Goal: Transaction & Acquisition: Purchase product/service

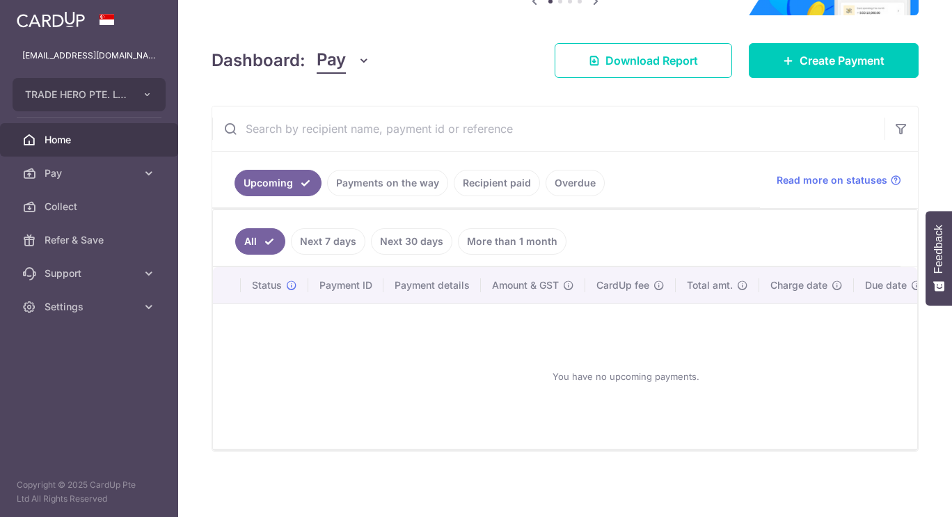
click at [383, 175] on link "Payments on the way" at bounding box center [387, 183] width 121 height 26
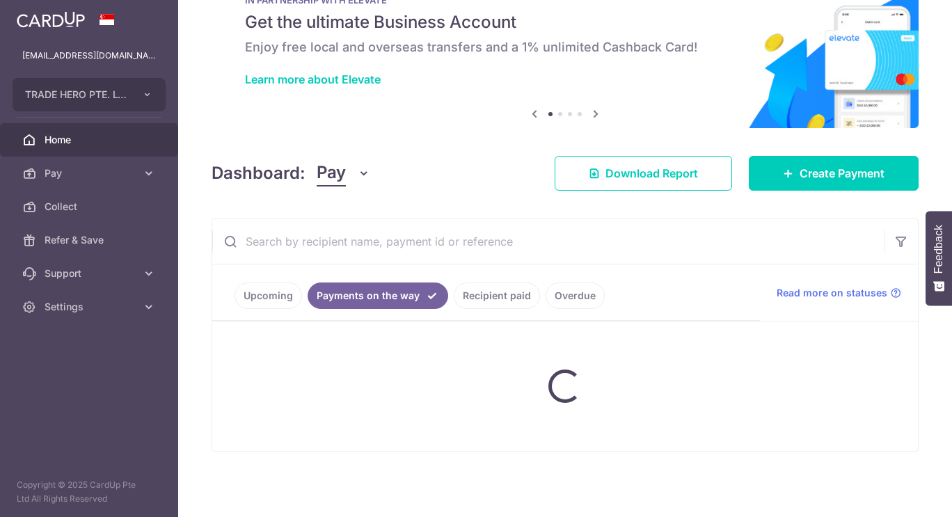
scroll to position [111, 0]
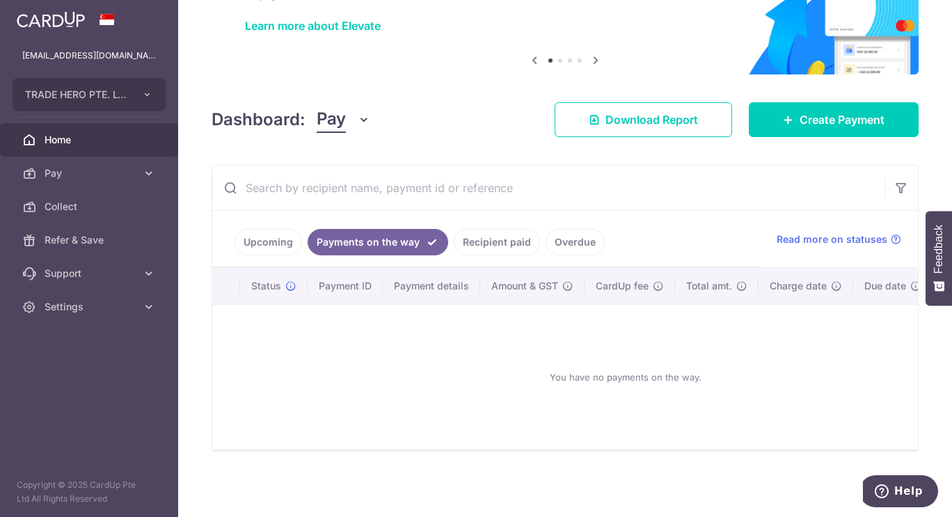
drag, startPoint x: 483, startPoint y: 236, endPoint x: 503, endPoint y: 233, distance: 19.8
click at [483, 236] on link "Recipient paid" at bounding box center [497, 242] width 86 height 26
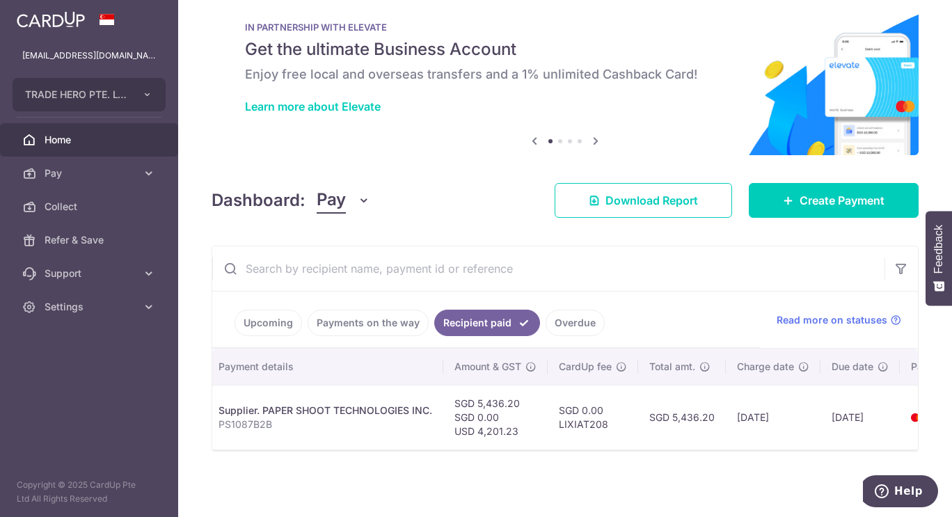
scroll to position [0, 249]
drag, startPoint x: 720, startPoint y: 410, endPoint x: 678, endPoint y: 411, distance: 41.8
click at [678, 411] on td "SGD 5,436.20" at bounding box center [686, 417] width 88 height 65
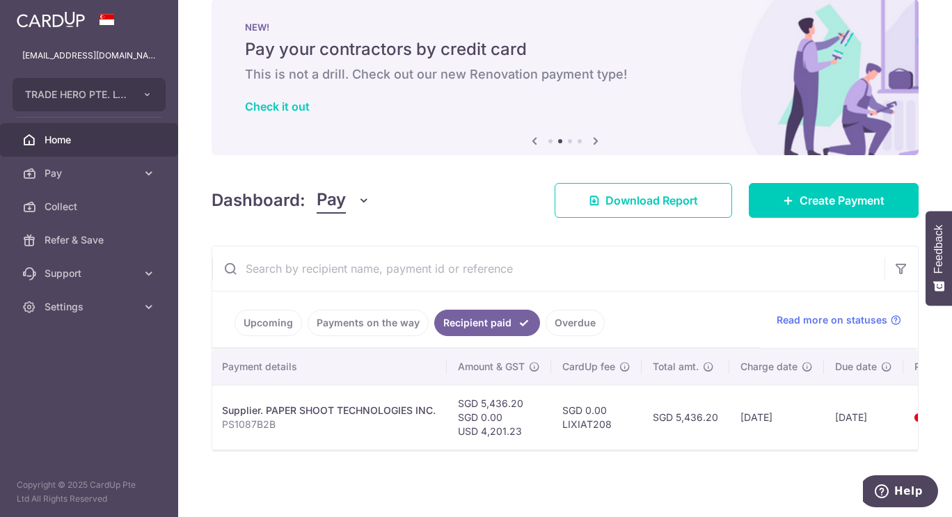
copy td "5,436.20"
drag, startPoint x: 804, startPoint y: 442, endPoint x: 840, endPoint y: 439, distance: 36.3
click at [840, 439] on tr "PDF Receipt Payment Sent txn_5c8e4a29405 Supplier. PAPER SHOOT TECHNOLOGIES INC…" at bounding box center [486, 417] width 1046 height 65
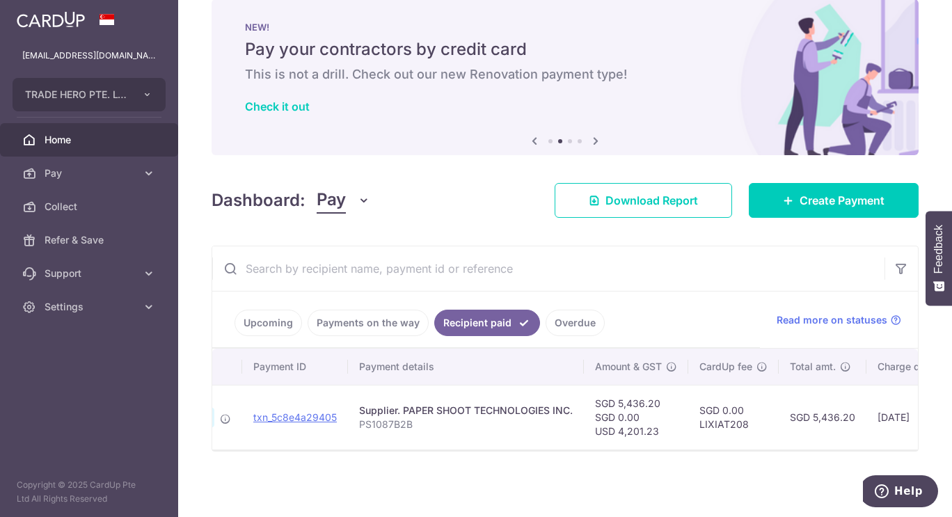
scroll to position [0, 343]
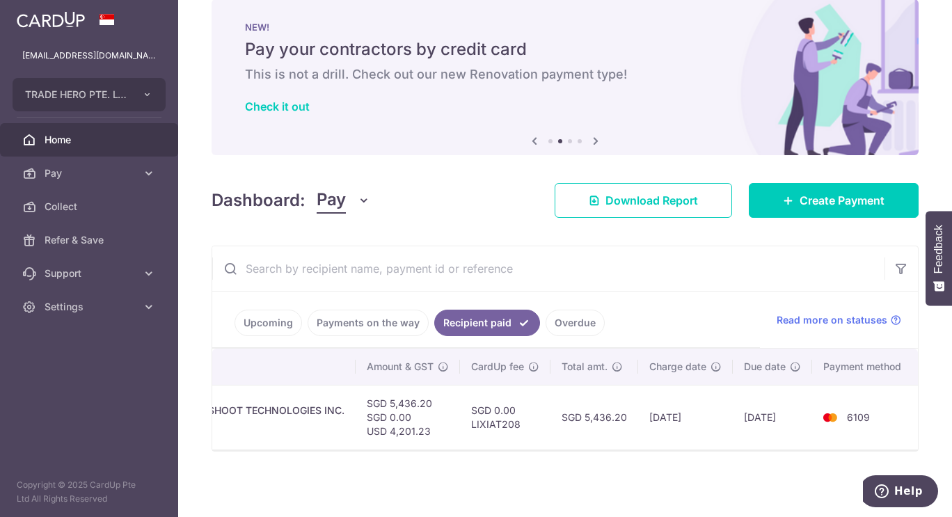
click at [749, 459] on div "× Pause Schedule Pause all future payments in this series Pause just this one p…" at bounding box center [565, 258] width 774 height 517
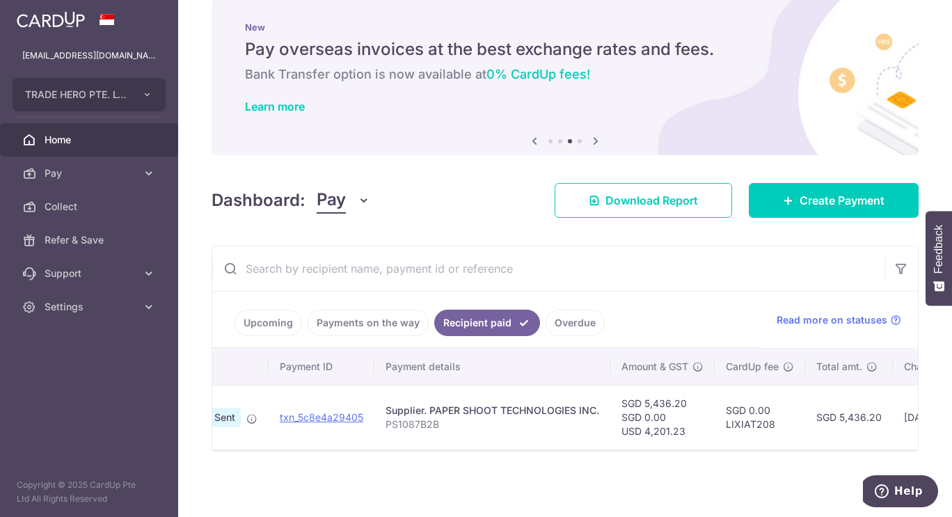
scroll to position [0, 75]
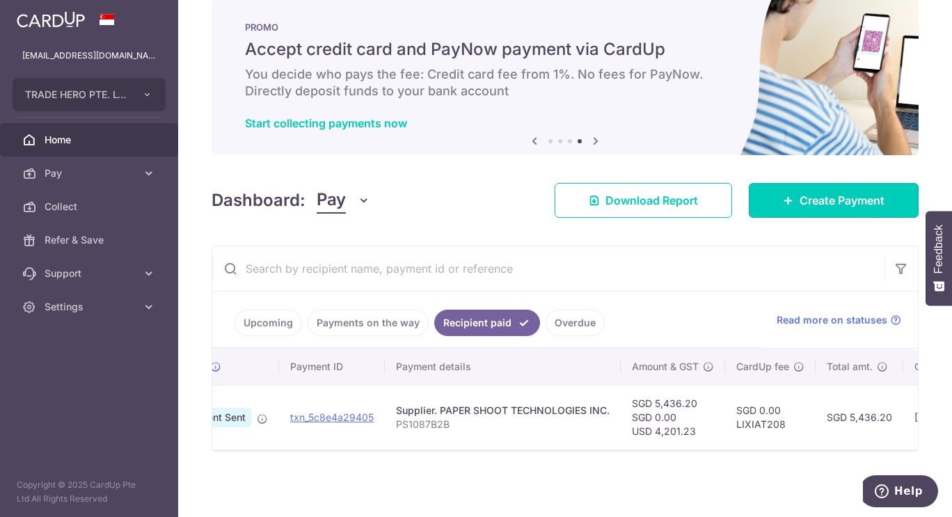
click at [816, 205] on link "Create Payment" at bounding box center [834, 200] width 170 height 35
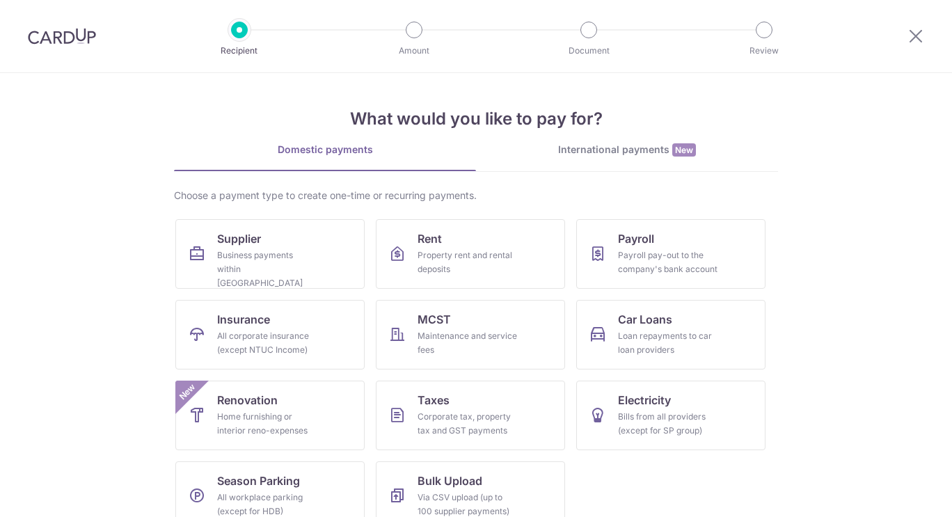
scroll to position [25, 0]
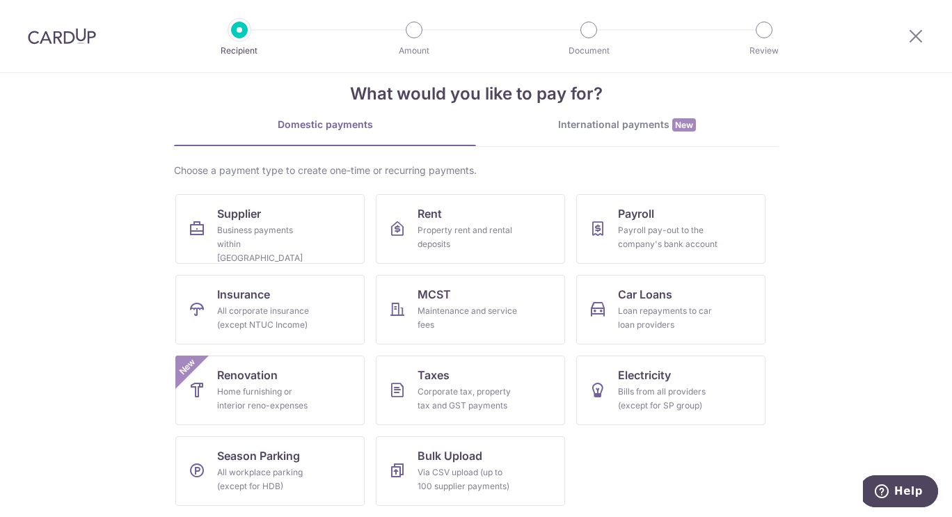
click at [629, 137] on link "International payments New" at bounding box center [627, 132] width 302 height 29
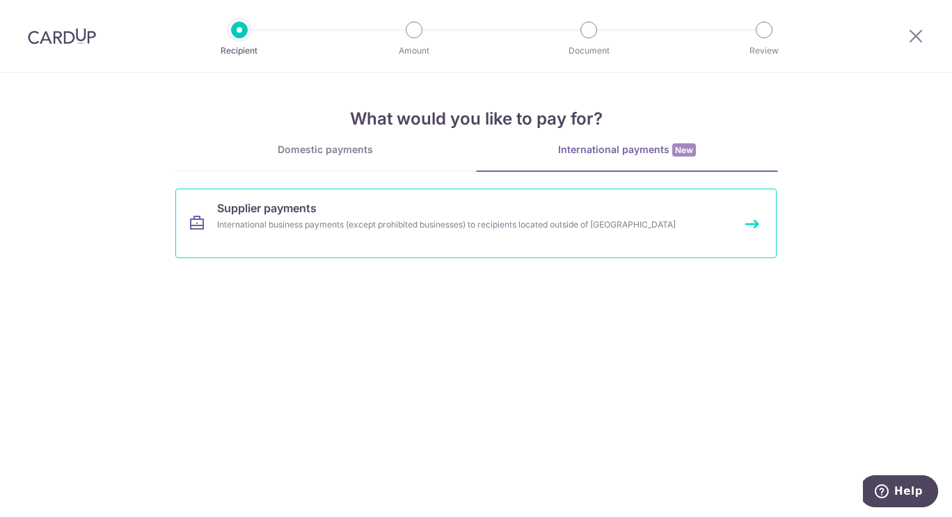
click at [411, 251] on link "Supplier payments International business payments (except prohibited businesses…" at bounding box center [475, 224] width 601 height 70
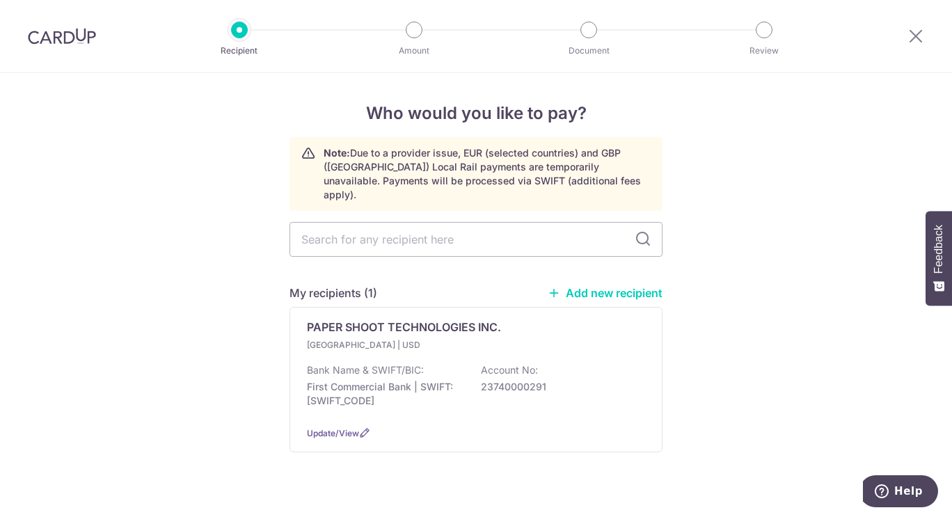
click at [511, 380] on p "23740000291" at bounding box center [559, 387] width 156 height 14
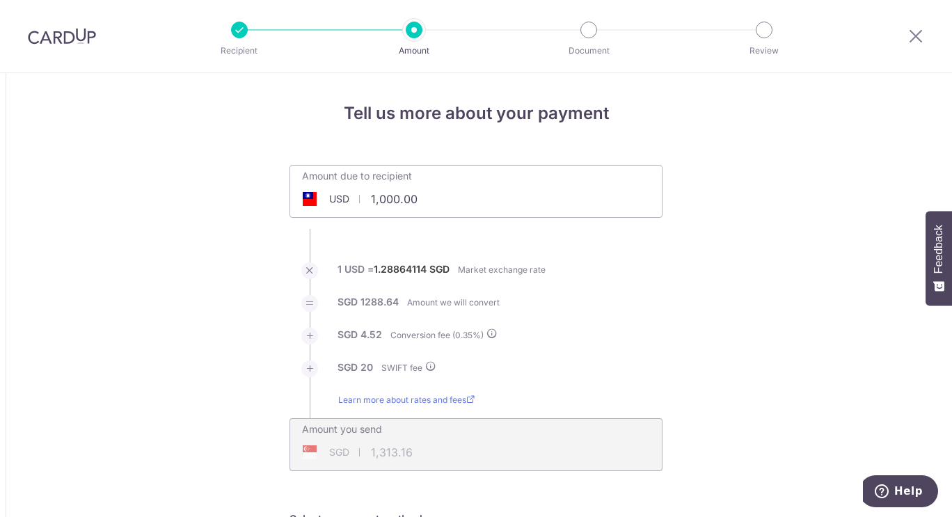
drag, startPoint x: 431, startPoint y: 198, endPoint x: 323, endPoint y: 207, distance: 108.2
click at [323, 207] on input "1,000.00" at bounding box center [397, 199] width 215 height 32
click at [439, 205] on div at bounding box center [481, 261] width 962 height 522
click at [444, 198] on div at bounding box center [481, 261] width 962 height 522
click at [445, 200] on div at bounding box center [481, 261] width 962 height 522
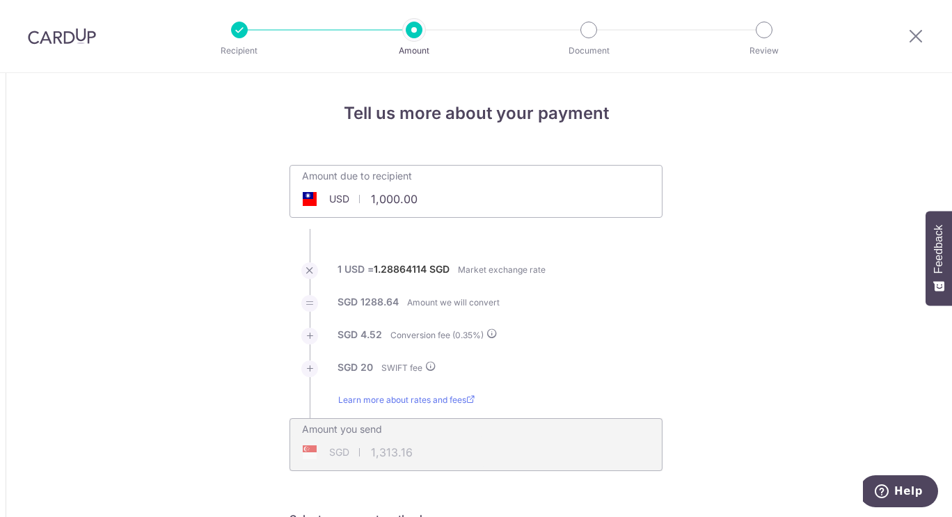
click at [445, 201] on div at bounding box center [481, 261] width 962 height 522
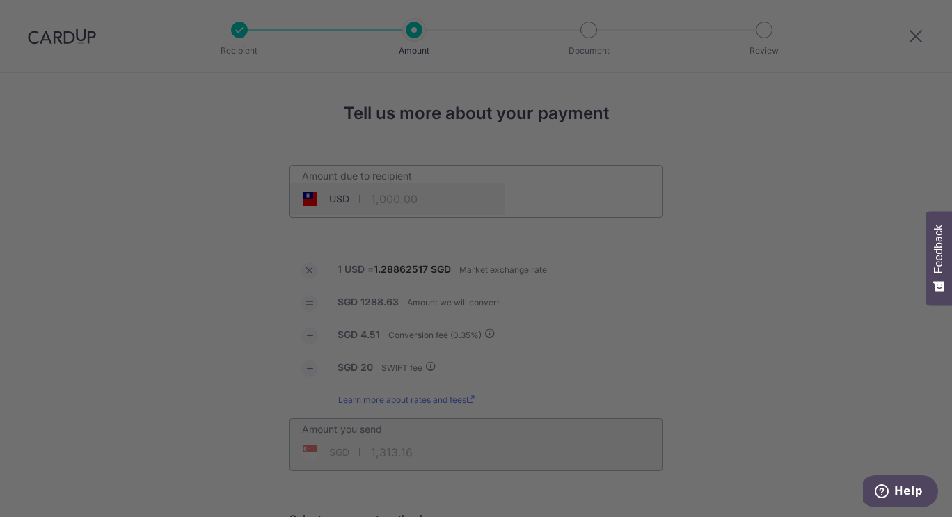
type input "1,000.00"
type input "1,313.14"
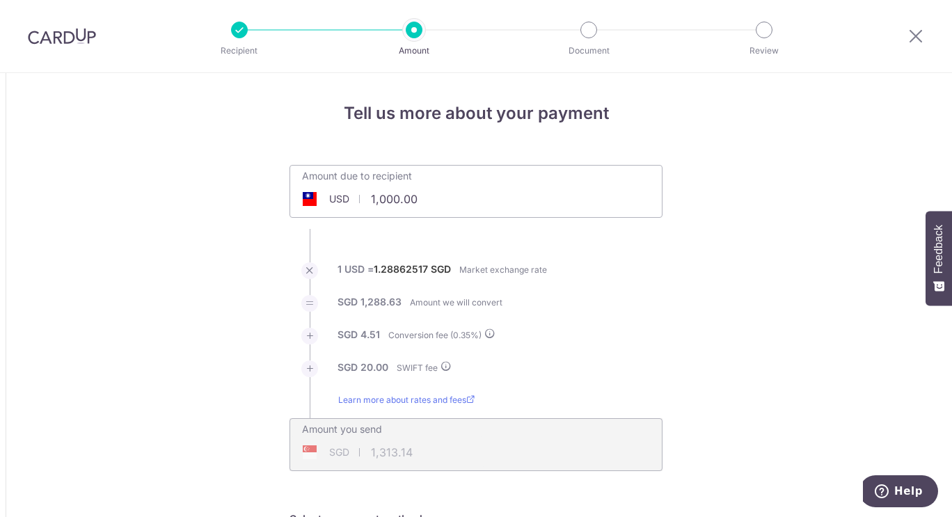
click at [496, 203] on div "Amount due to recipient USD 1,000.00 1000" at bounding box center [476, 191] width 373 height 53
drag, startPoint x: 423, startPoint y: 194, endPoint x: 346, endPoint y: 207, distance: 77.7
click at [346, 207] on input "1,000.00" at bounding box center [397, 199] width 215 height 32
type input "3,019.21"
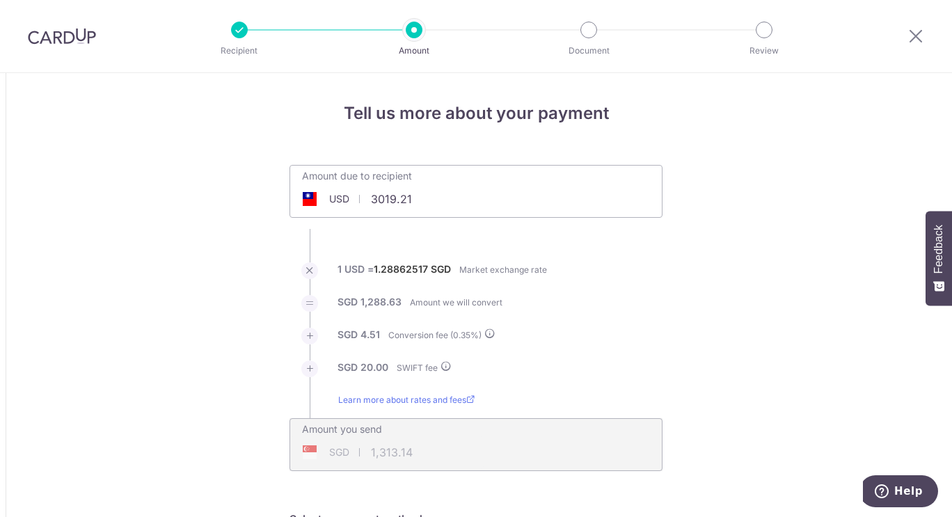
type input "3,923.98"
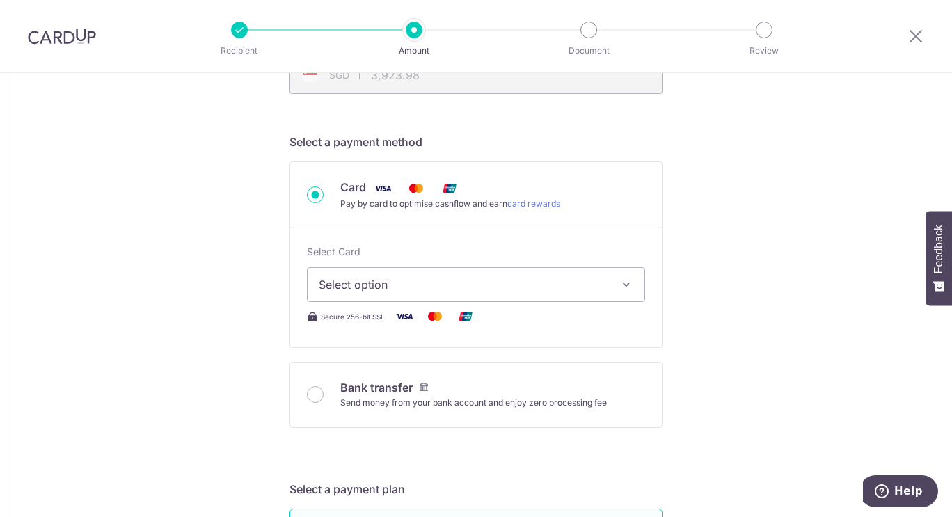
scroll to position [418, 0]
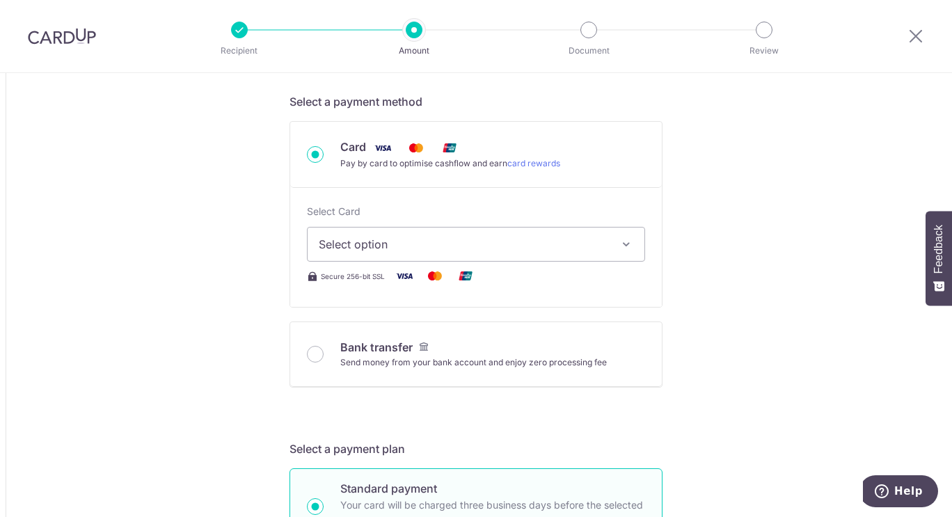
click at [558, 251] on span "Select option" at bounding box center [464, 244] width 290 height 17
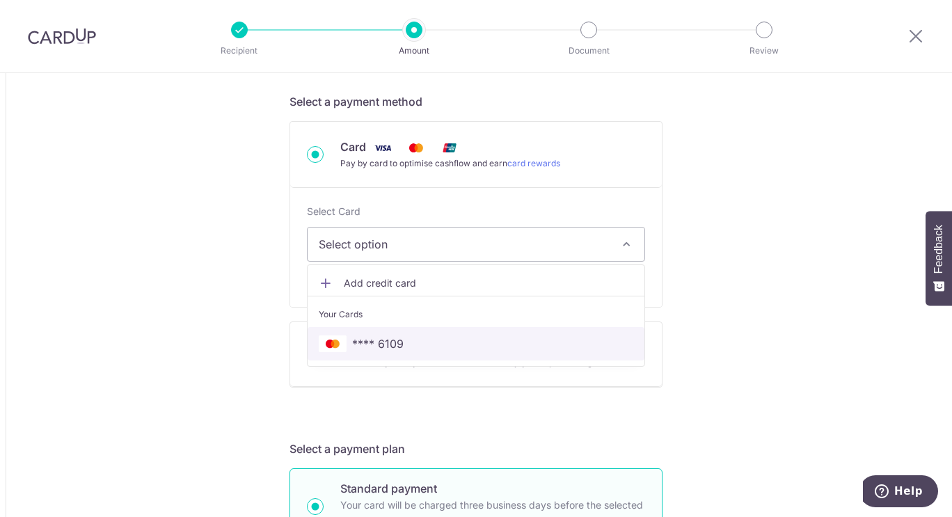
drag, startPoint x: 520, startPoint y: 346, endPoint x: 805, endPoint y: 397, distance: 289.2
click at [520, 346] on span "**** 6109" at bounding box center [476, 344] width 315 height 17
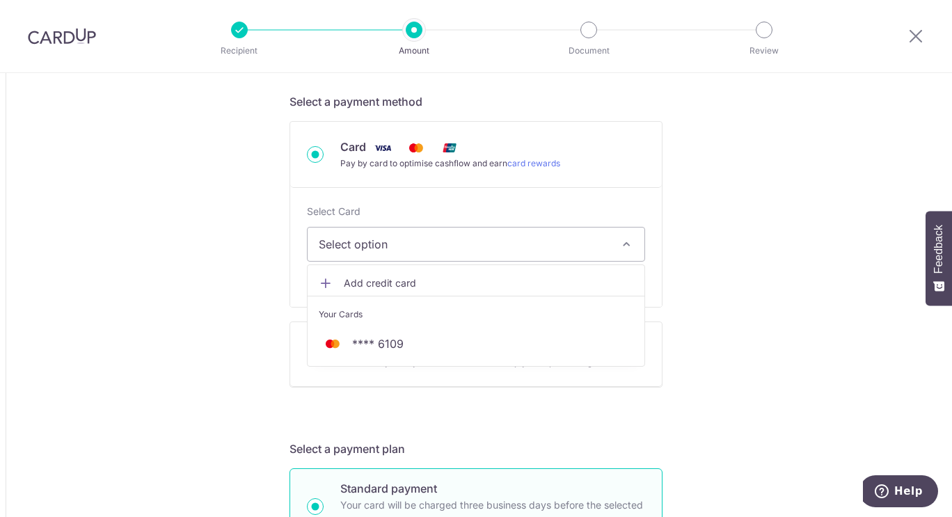
type input "3,019.21"
type input "3,923.84"
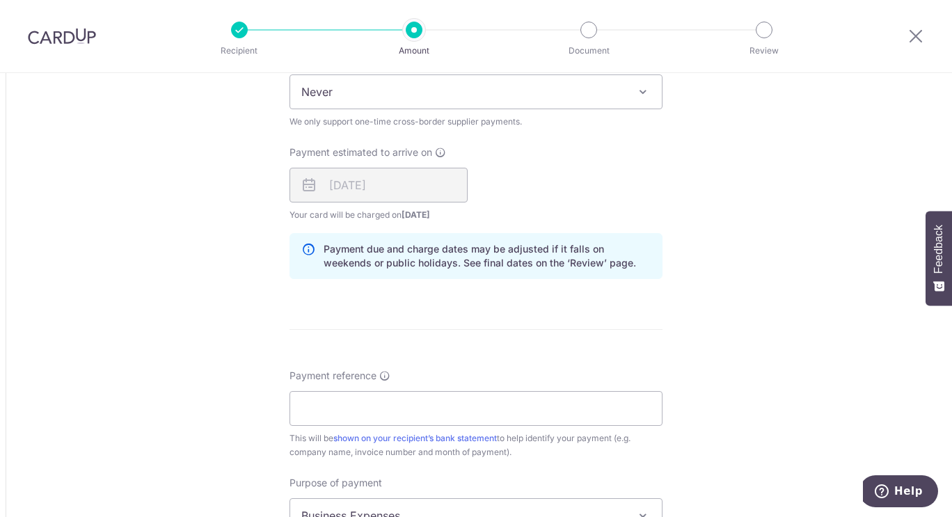
scroll to position [1114, 0]
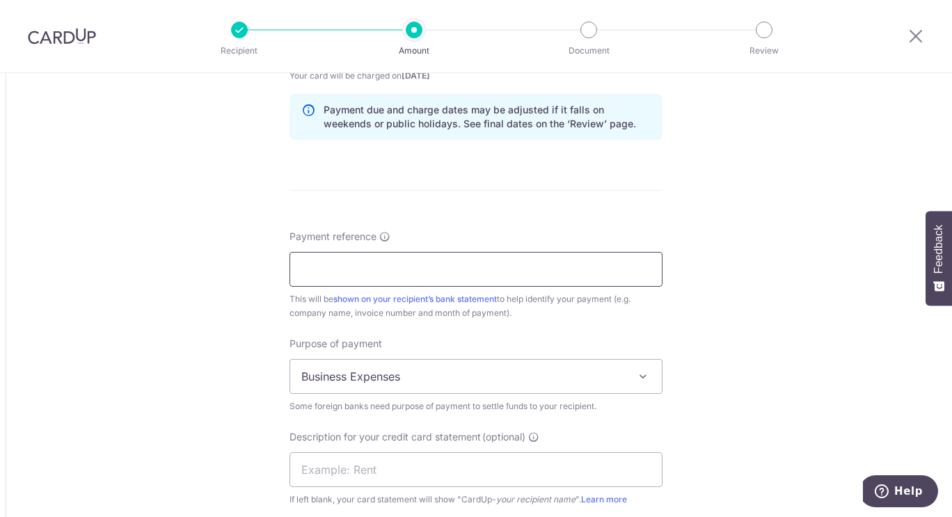
click at [558, 267] on input "Payment reference" at bounding box center [476, 269] width 373 height 35
type input "PI57SG"
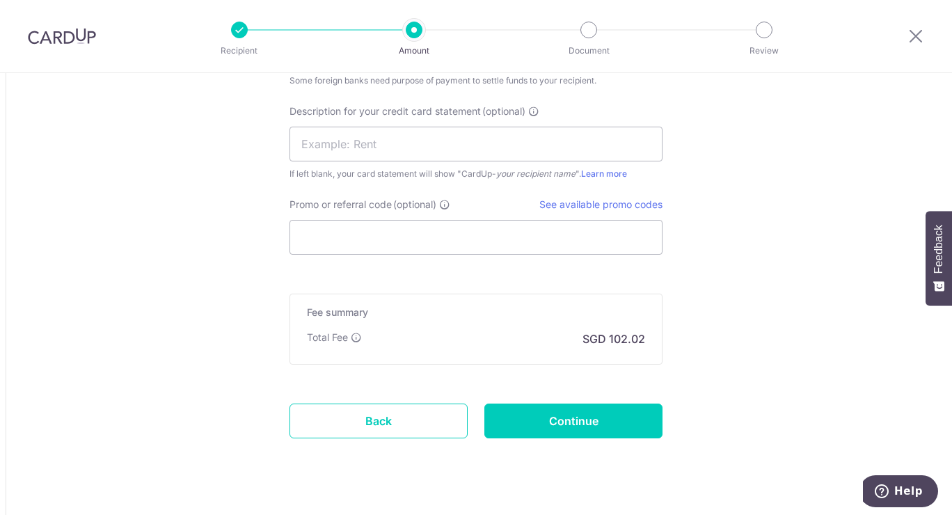
scroll to position [1462, 0]
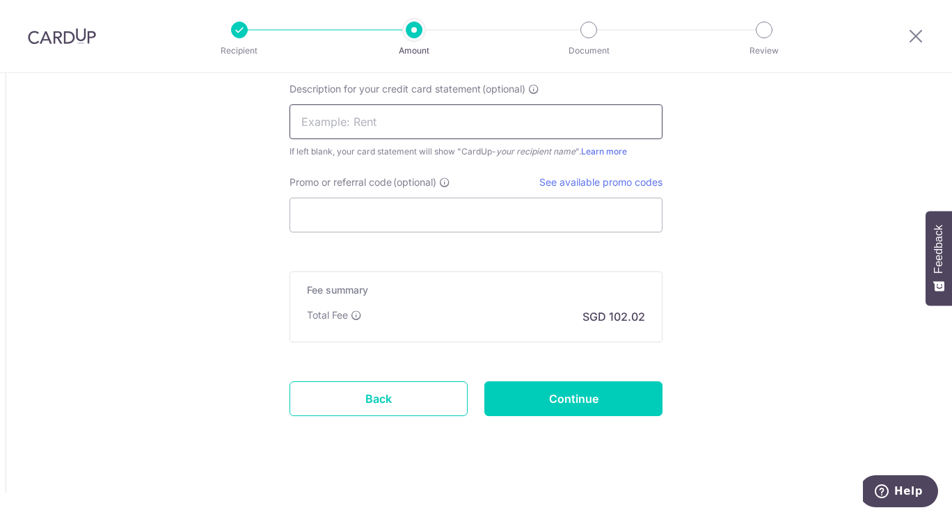
click at [526, 122] on input "text" at bounding box center [476, 121] width 373 height 35
drag, startPoint x: 526, startPoint y: 136, endPoint x: 168, endPoint y: 126, distance: 358.0
type input "PI57SG"
drag, startPoint x: 603, startPoint y: 207, endPoint x: 612, endPoint y: 220, distance: 15.5
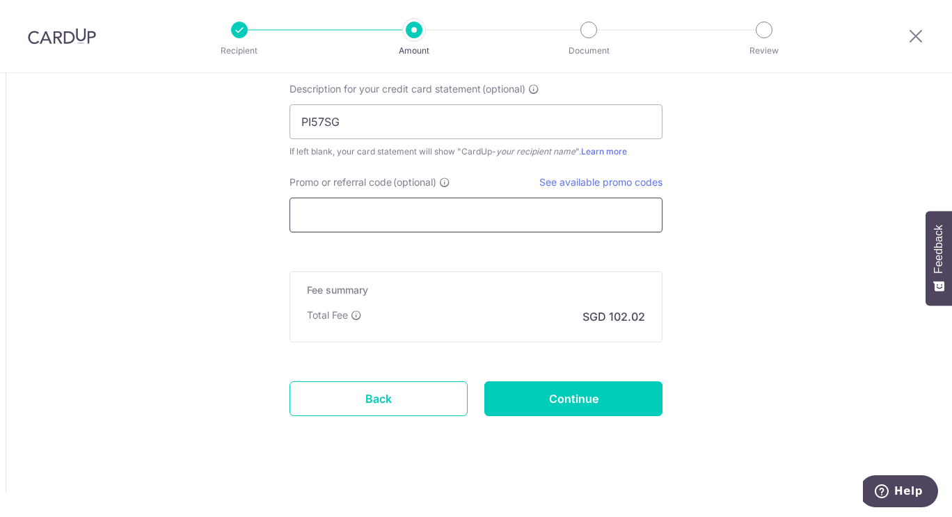
click at [603, 208] on input "Promo or referral code (optional)" at bounding box center [476, 215] width 373 height 35
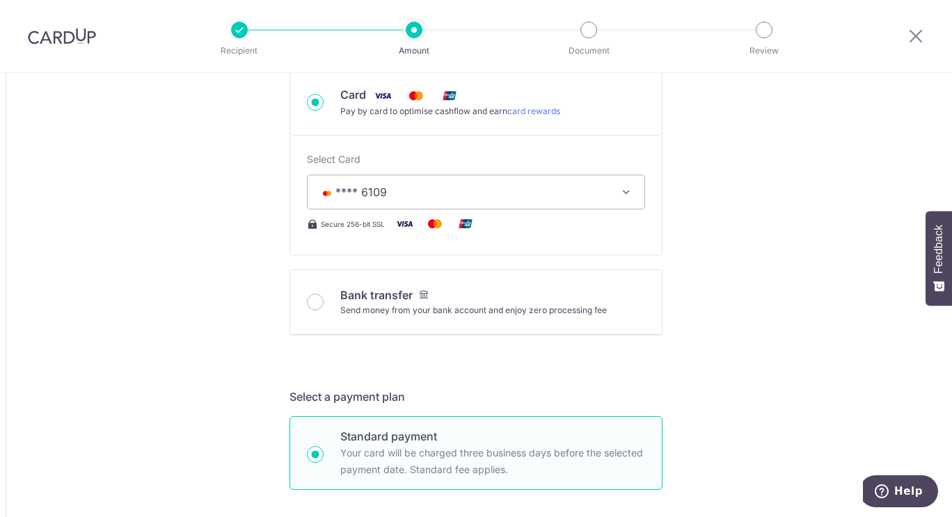
scroll to position [418, 0]
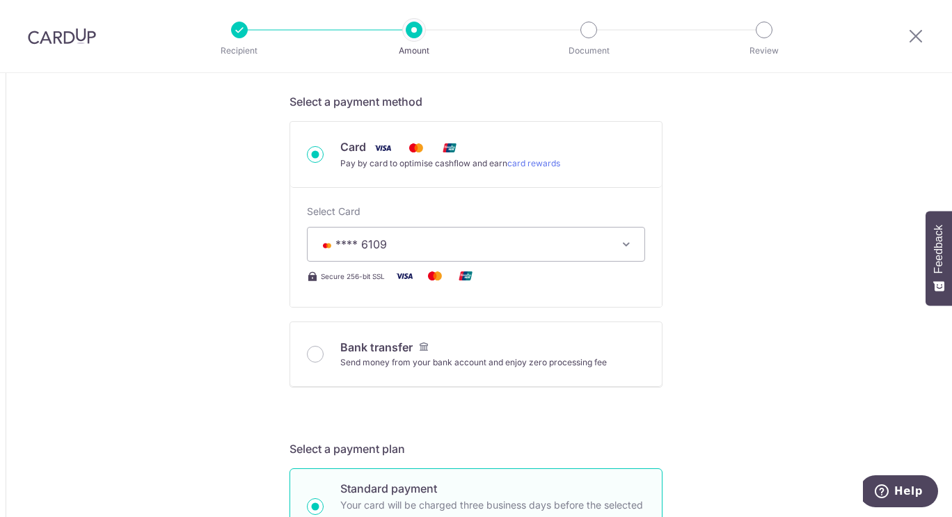
type input "LX179"
click at [556, 242] on span "**** 6109" at bounding box center [464, 244] width 290 height 17
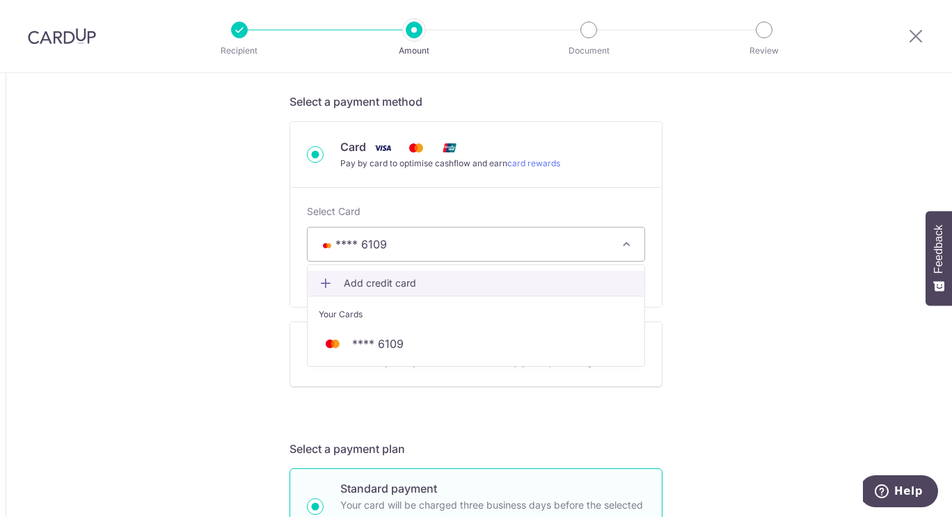
click at [442, 292] on link "Add credit card" at bounding box center [476, 283] width 337 height 25
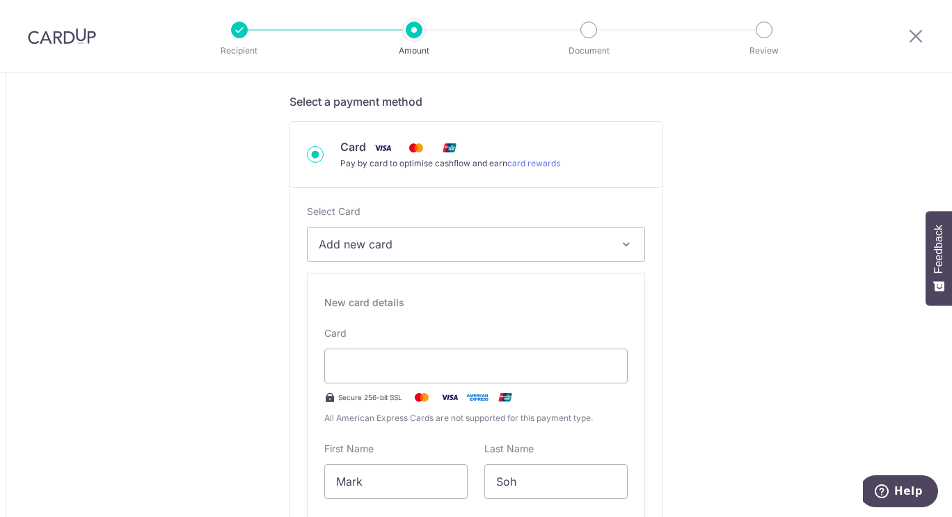
click at [432, 349] on div at bounding box center [476, 366] width 304 height 35
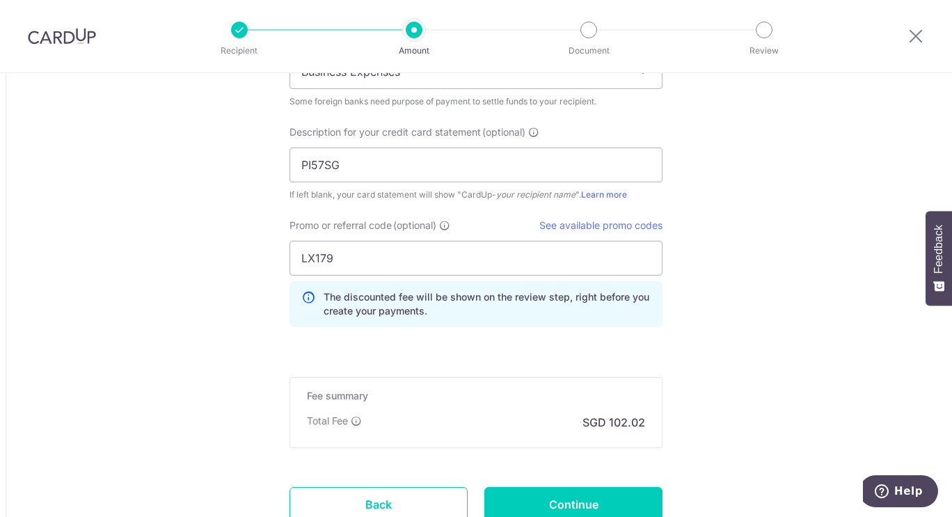
scroll to position [1810, 0]
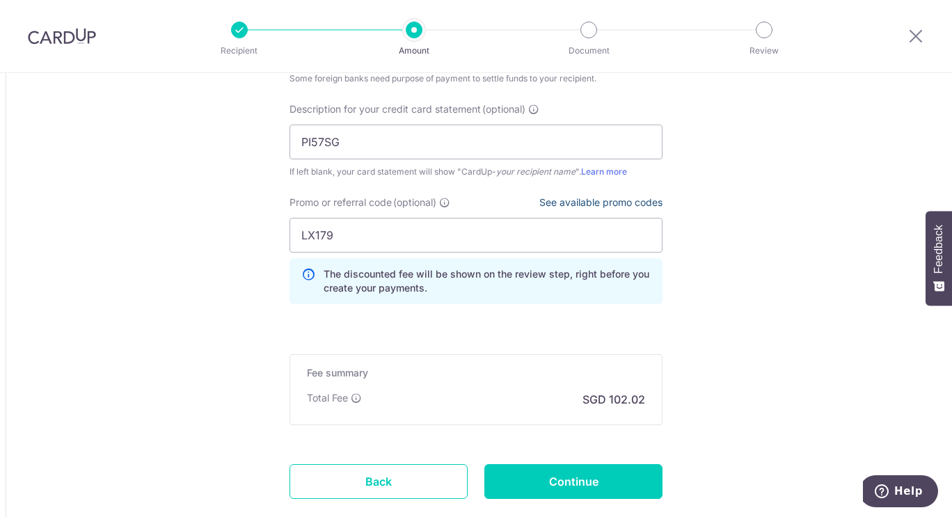
click at [623, 198] on link "See available promo codes" at bounding box center [601, 202] width 123 height 12
drag, startPoint x: 923, startPoint y: 34, endPoint x: 535, endPoint y: 55, distance: 388.3
click at [923, 34] on icon at bounding box center [916, 35] width 17 height 17
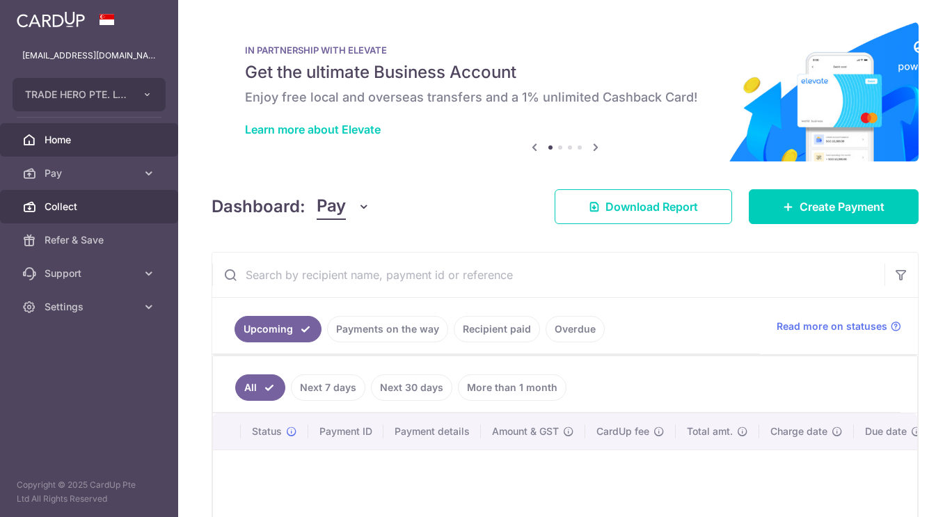
click at [106, 214] on link "Collect" at bounding box center [89, 206] width 178 height 33
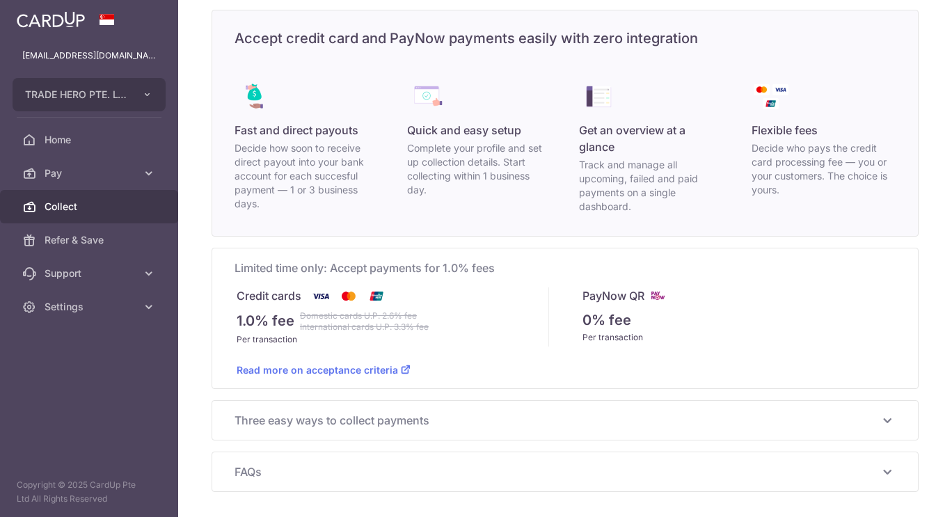
scroll to position [110, 0]
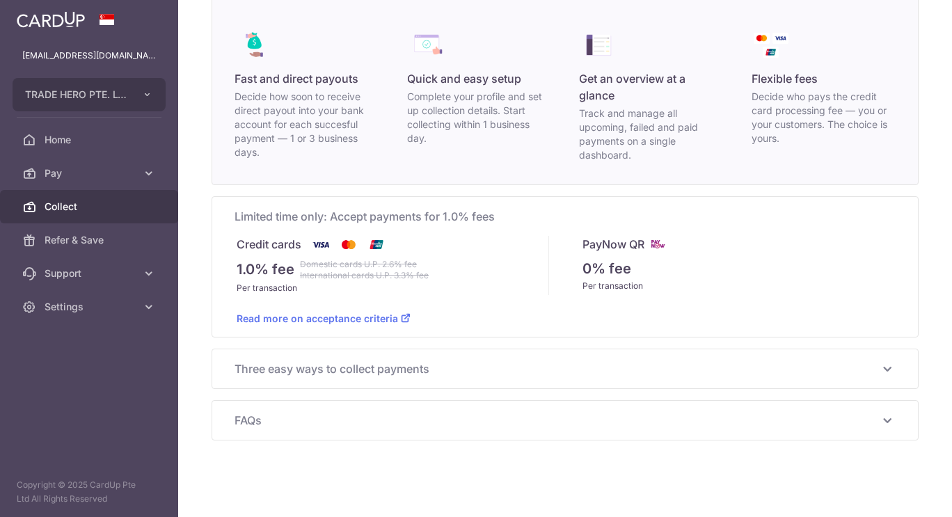
click at [668, 365] on span "Three easy ways to collect payments" at bounding box center [557, 369] width 645 height 17
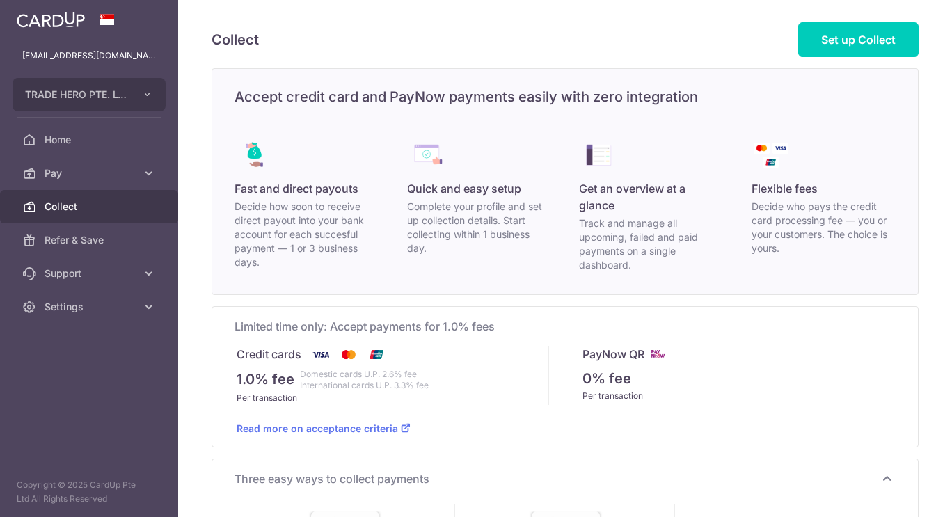
scroll to position [0, 0]
click at [845, 39] on span "Set up Collect" at bounding box center [858, 40] width 74 height 14
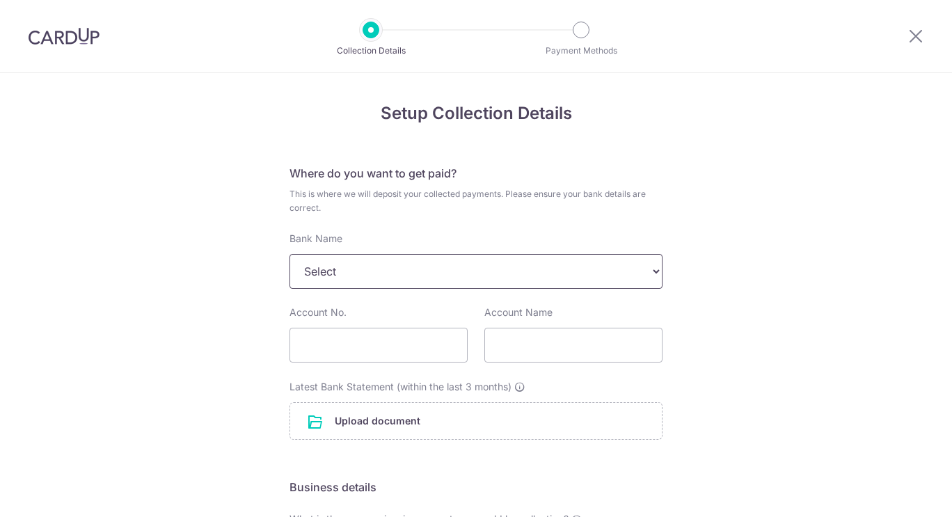
click at [538, 272] on select "Select UBS AG ANEXT BANK PTE LTD Australia & New Zealand Banking Group BANGKOK …" at bounding box center [476, 271] width 373 height 35
click at [822, 310] on div "Setup Collection Details Where do you want to get paid? This is where we will d…" at bounding box center [476, 480] width 952 height 814
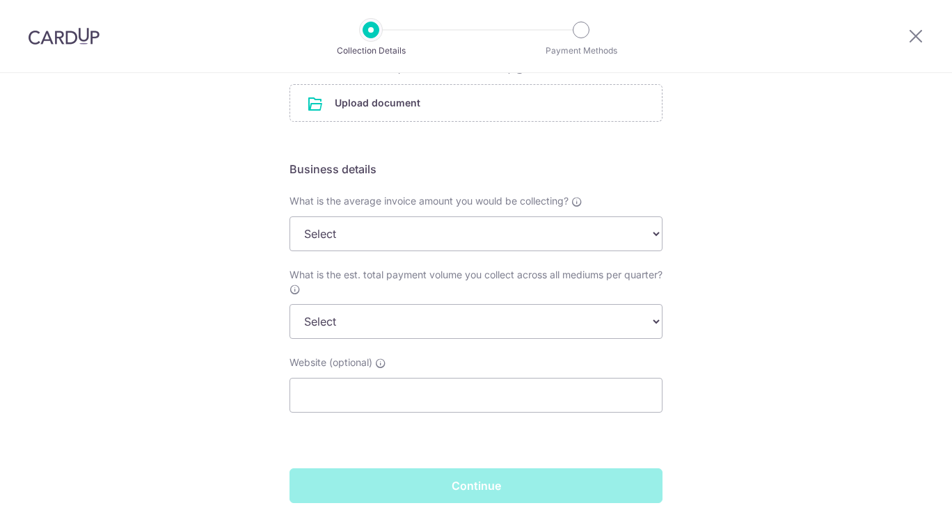
scroll to position [348, 0]
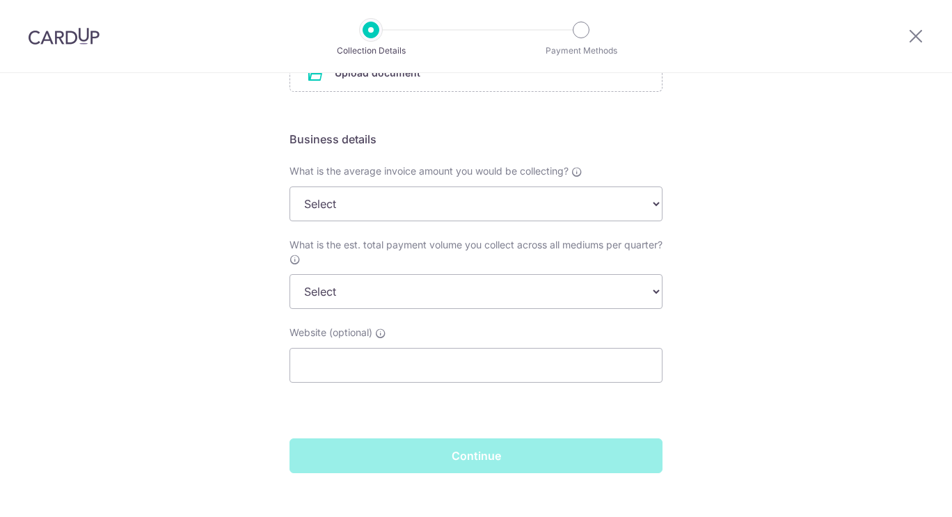
click at [906, 27] on div at bounding box center [888, 36] width 128 height 72
click at [917, 39] on icon at bounding box center [916, 35] width 17 height 17
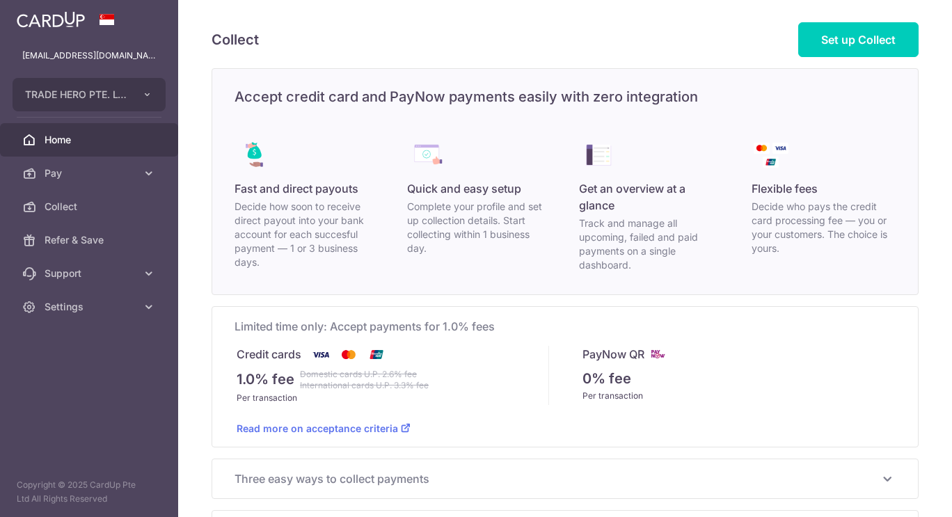
click at [56, 131] on link "Home" at bounding box center [89, 139] width 178 height 33
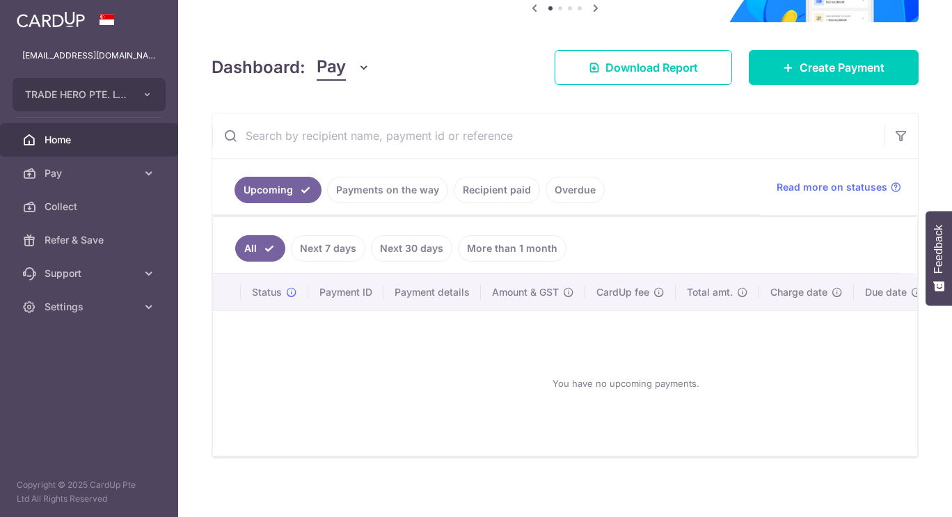
click at [147, 162] on link "Pay" at bounding box center [89, 173] width 178 height 33
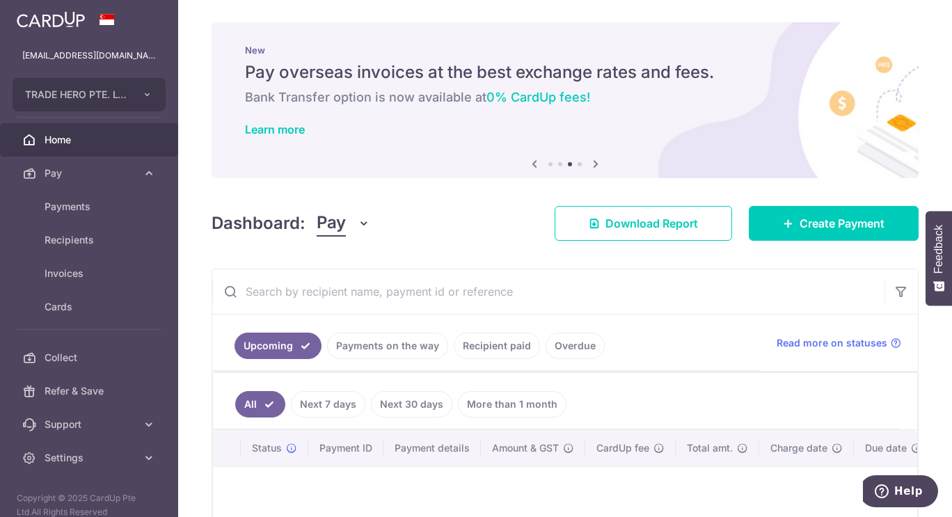
click at [599, 168] on icon at bounding box center [596, 163] width 17 height 17
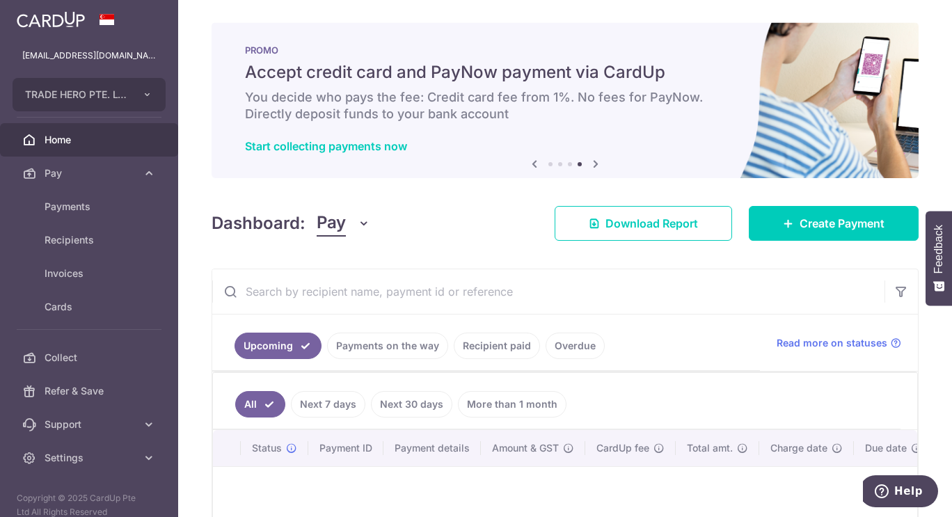
click at [599, 168] on icon at bounding box center [596, 163] width 17 height 17
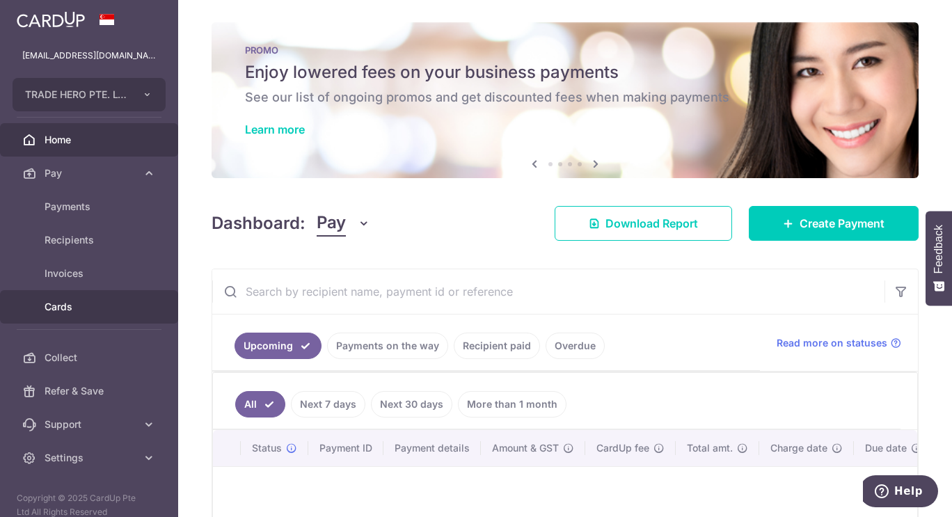
click at [57, 301] on span "Cards" at bounding box center [91, 307] width 92 height 14
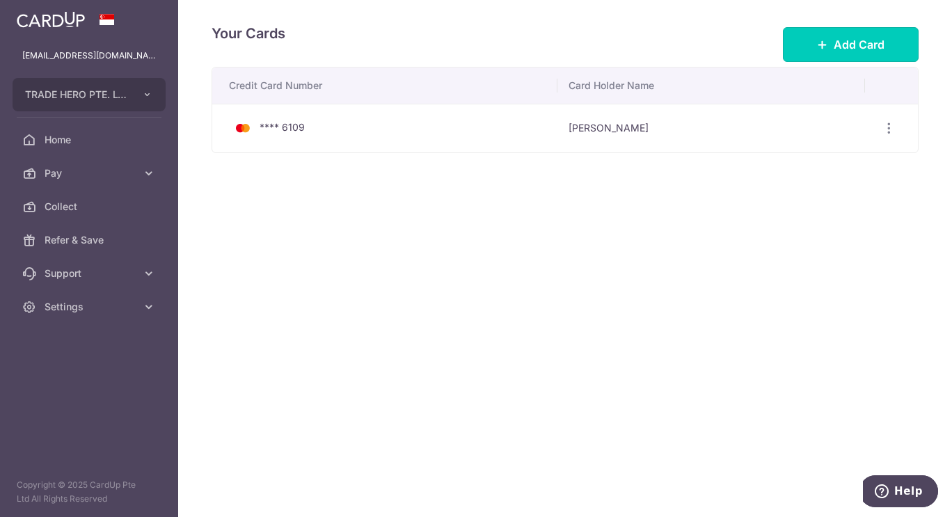
click at [861, 56] on button "Add Card" at bounding box center [851, 44] width 136 height 35
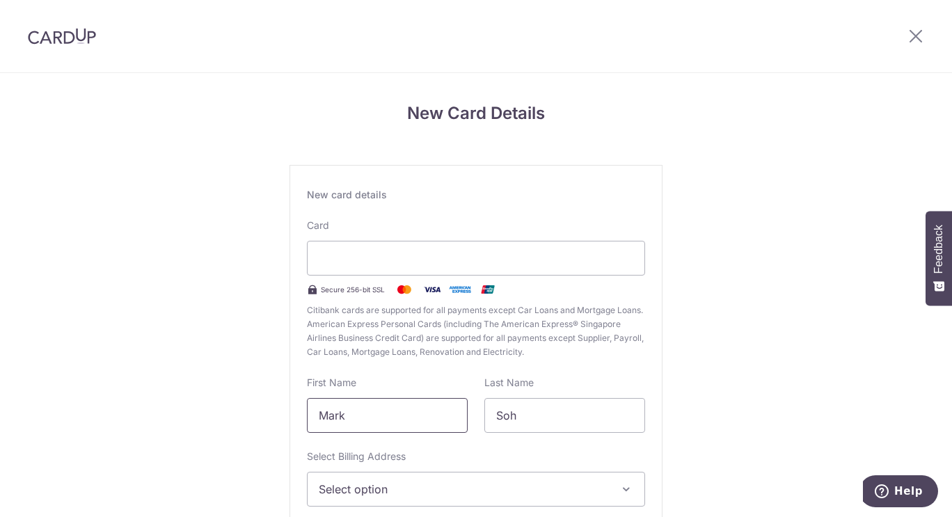
drag, startPoint x: 391, startPoint y: 416, endPoint x: 302, endPoint y: 420, distance: 88.5
click at [302, 420] on div "First Name [PERSON_NAME]" at bounding box center [388, 404] width 178 height 57
type input "[PERSON_NAME]"
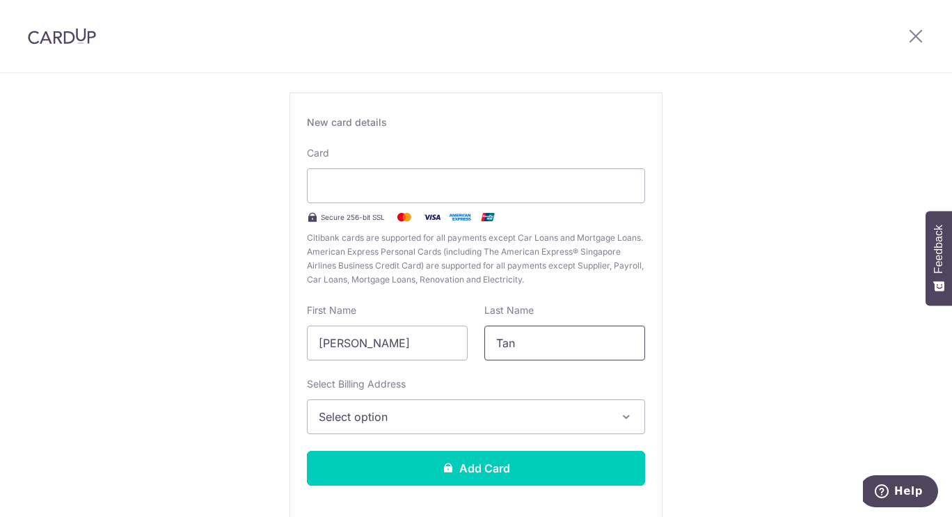
scroll to position [139, 0]
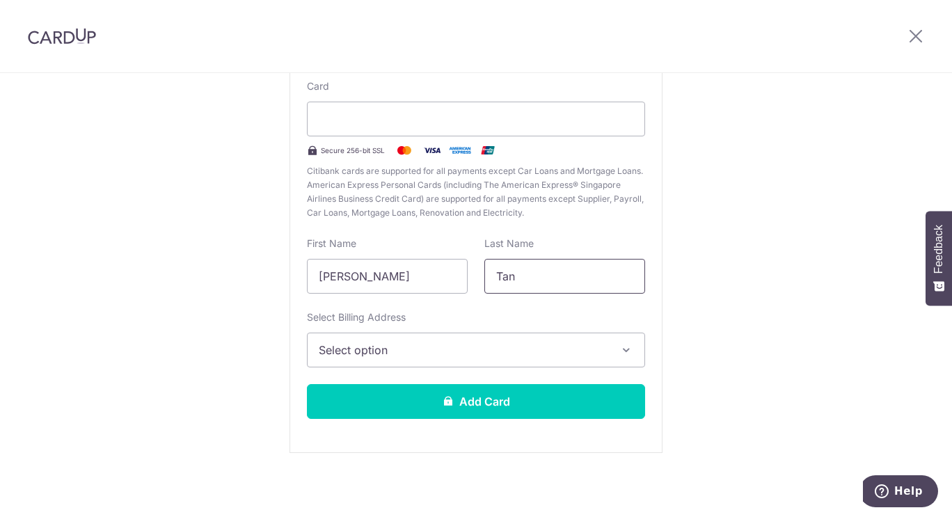
type input "Tan"
click at [393, 351] on span "Select option" at bounding box center [464, 350] width 290 height 17
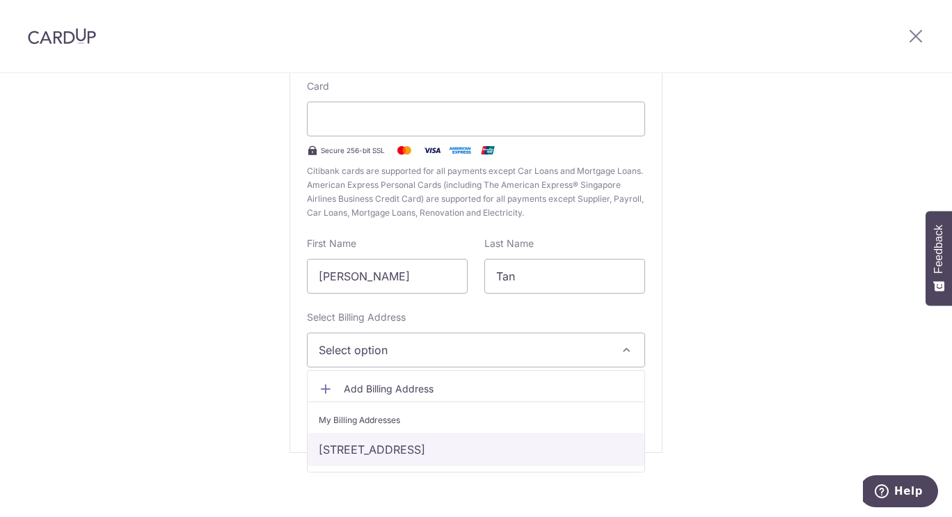
click at [431, 452] on link "[STREET_ADDRESS]" at bounding box center [476, 449] width 337 height 33
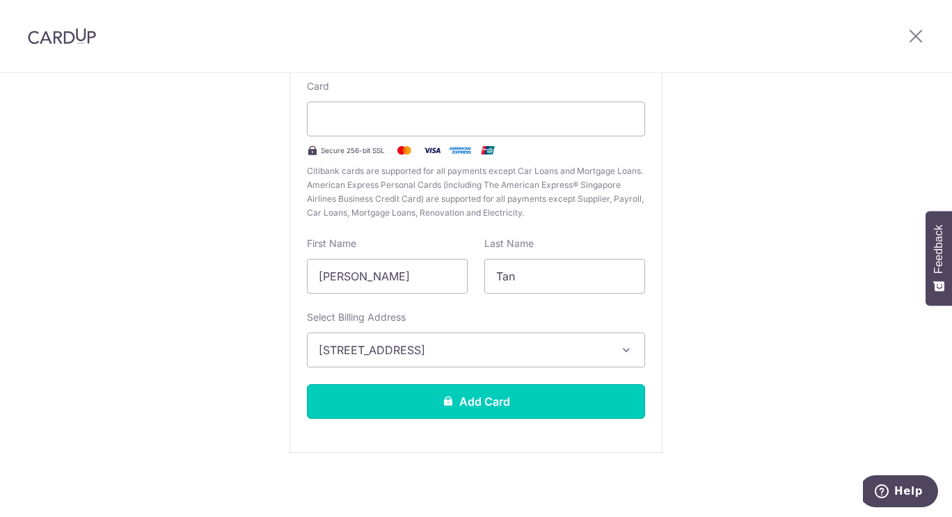
click at [516, 397] on button "Add Card" at bounding box center [476, 401] width 338 height 35
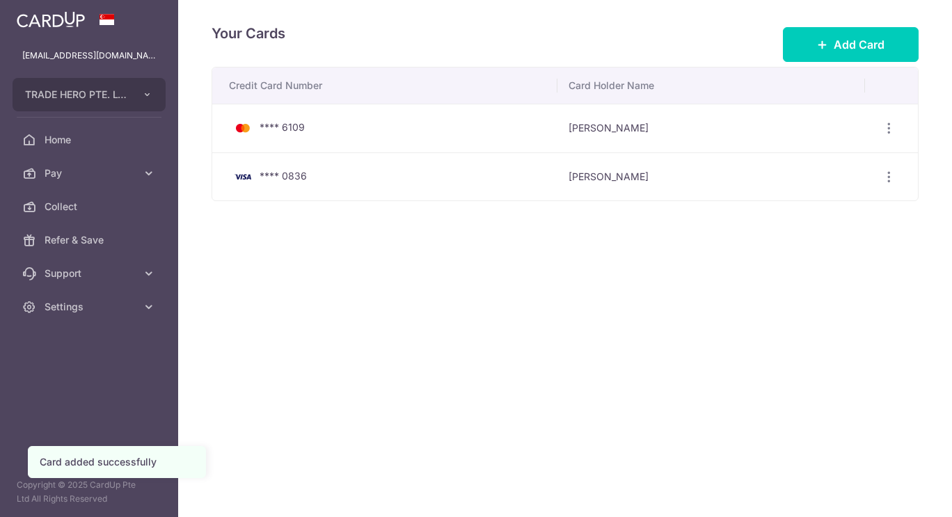
click at [70, 148] on link "Home" at bounding box center [89, 139] width 178 height 33
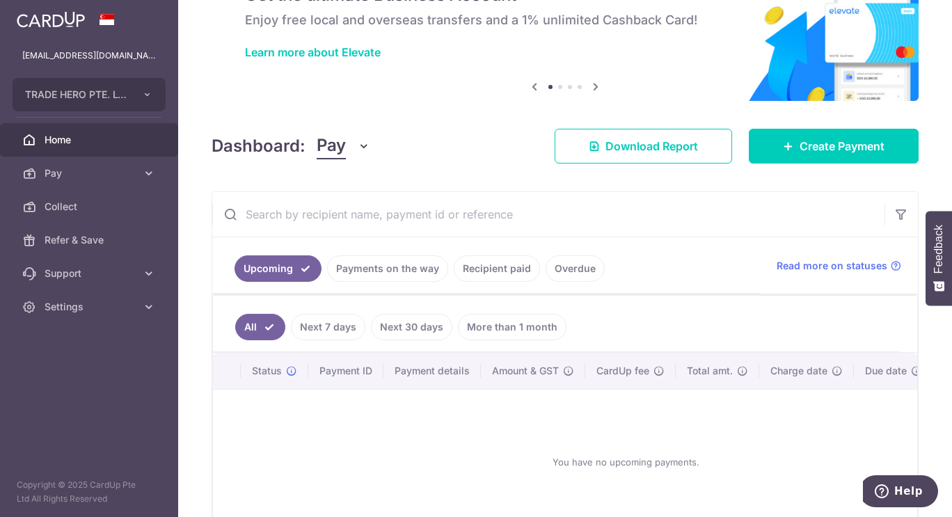
scroll to position [139, 0]
